Goal: Complete application form

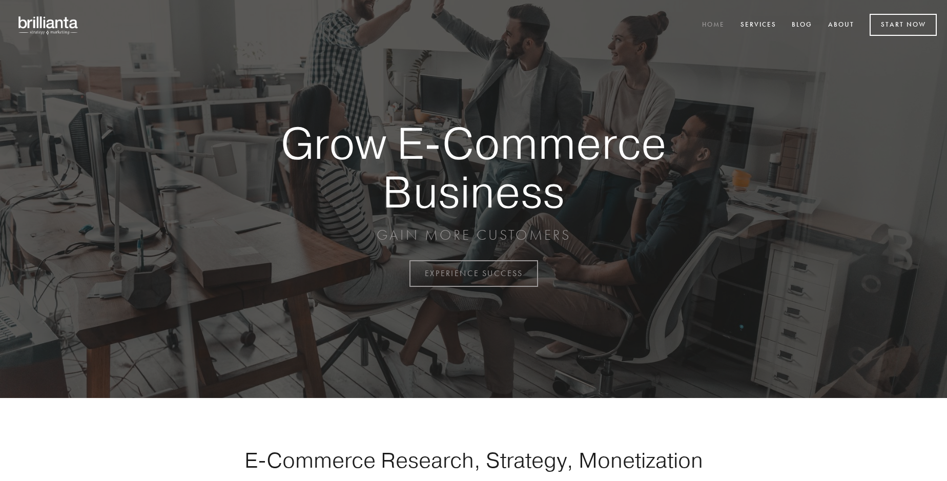
scroll to position [2686, 0]
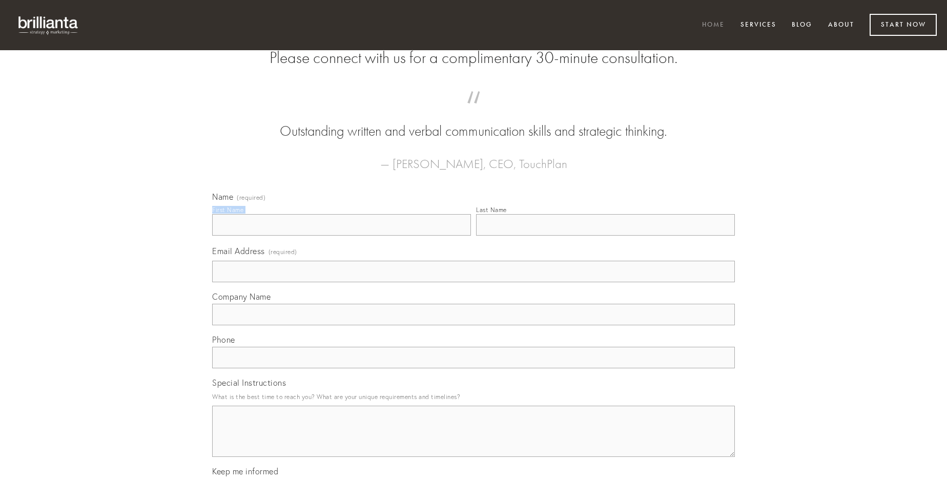
type input "[PERSON_NAME]"
click at [605, 236] on input "Last Name" at bounding box center [605, 225] width 259 height 22
type input "[PERSON_NAME]"
click at [473, 282] on input "Email Address (required)" at bounding box center [473, 272] width 523 height 22
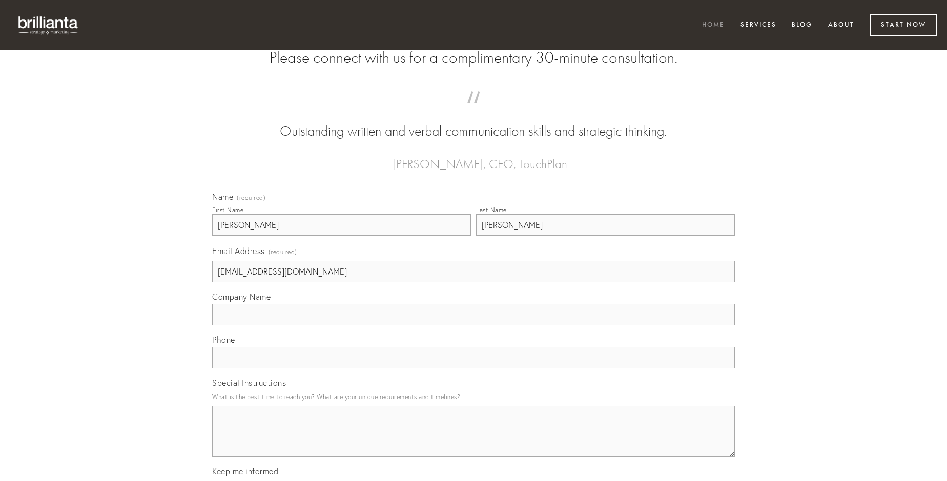
type input "[EMAIL_ADDRESS][DOMAIN_NAME]"
click at [473, 325] on input "Company Name" at bounding box center [473, 315] width 523 height 22
type input "tantillus"
click at [473, 368] on input "text" at bounding box center [473, 358] width 523 height 22
click at [473, 441] on textarea "Special Instructions" at bounding box center [473, 431] width 523 height 51
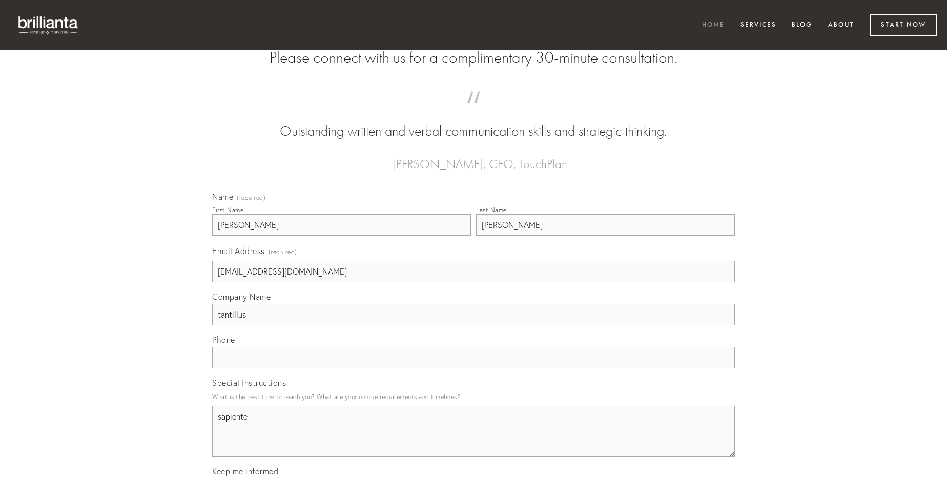
type textarea "sapiente"
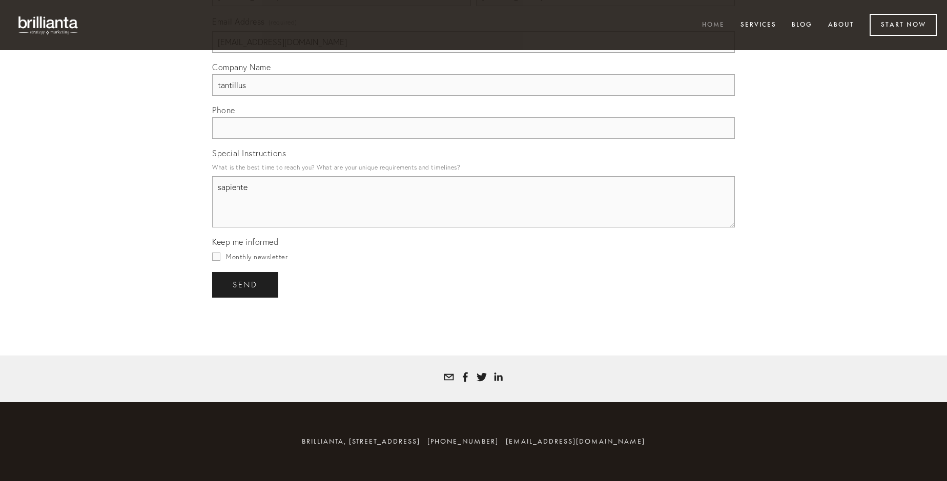
click at [246, 284] on span "send" at bounding box center [245, 284] width 25 height 9
